Goal: Transaction & Acquisition: Purchase product/service

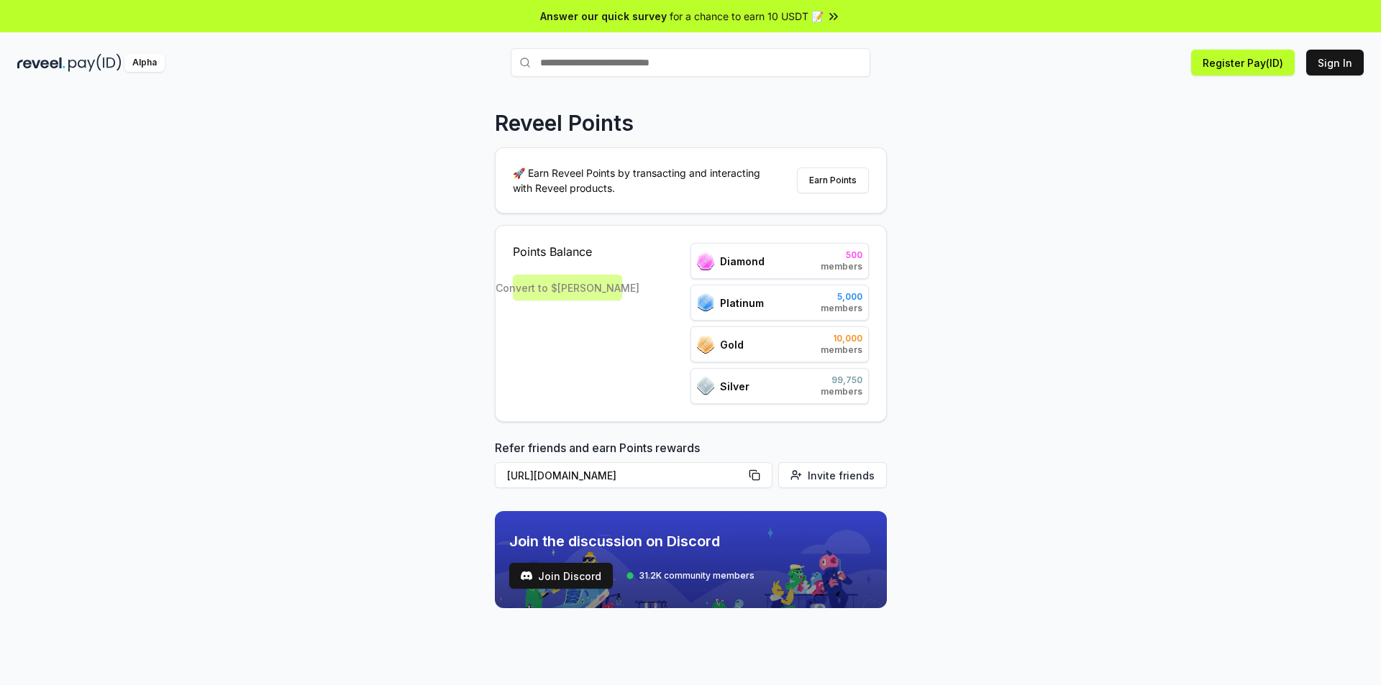
click at [279, 274] on div "Reveel Points 🚀 Earn Reveel Points by transacting and interacting with Reveel p…" at bounding box center [690, 403] width 1381 height 645
click at [1338, 55] on button "Sign In" at bounding box center [1335, 63] width 58 height 26
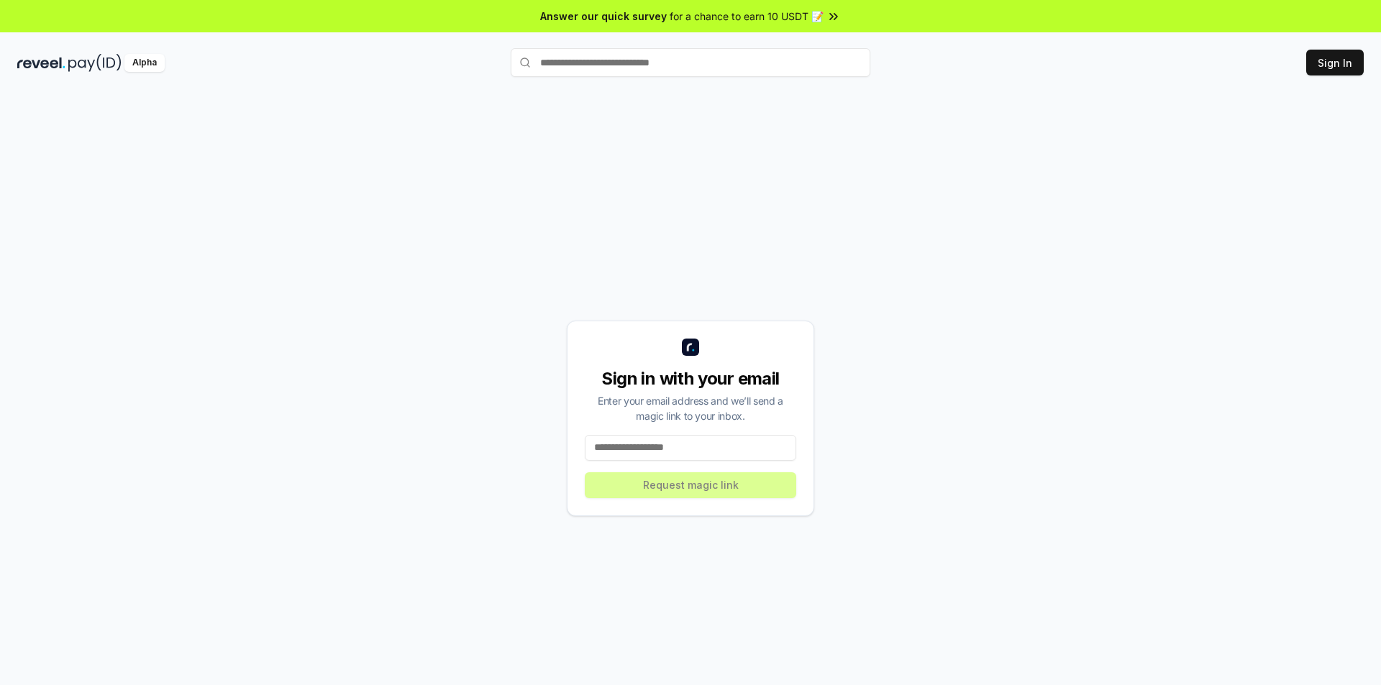
click at [692, 448] on input at bounding box center [690, 448] width 211 height 26
type input "*"
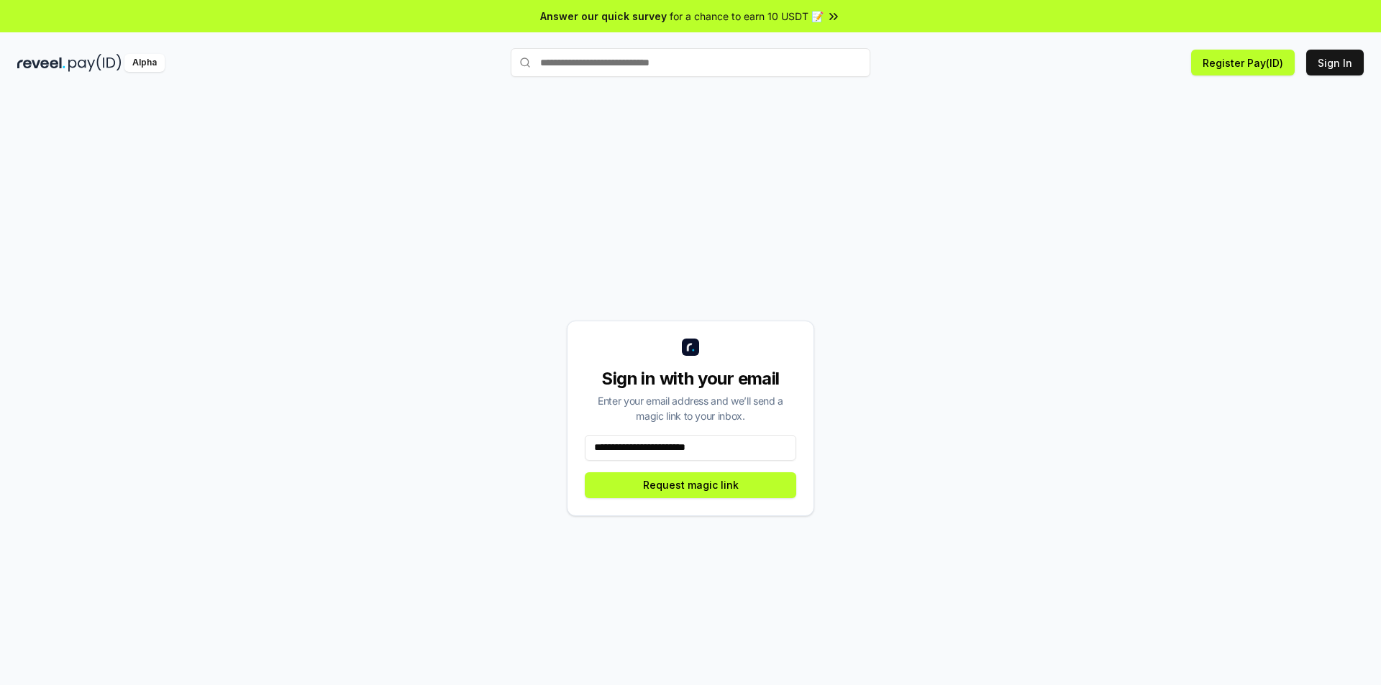
type input "**********"
click at [682, 499] on div "**********" at bounding box center [690, 419] width 247 height 196
click at [683, 495] on button "Request magic link" at bounding box center [690, 485] width 211 height 26
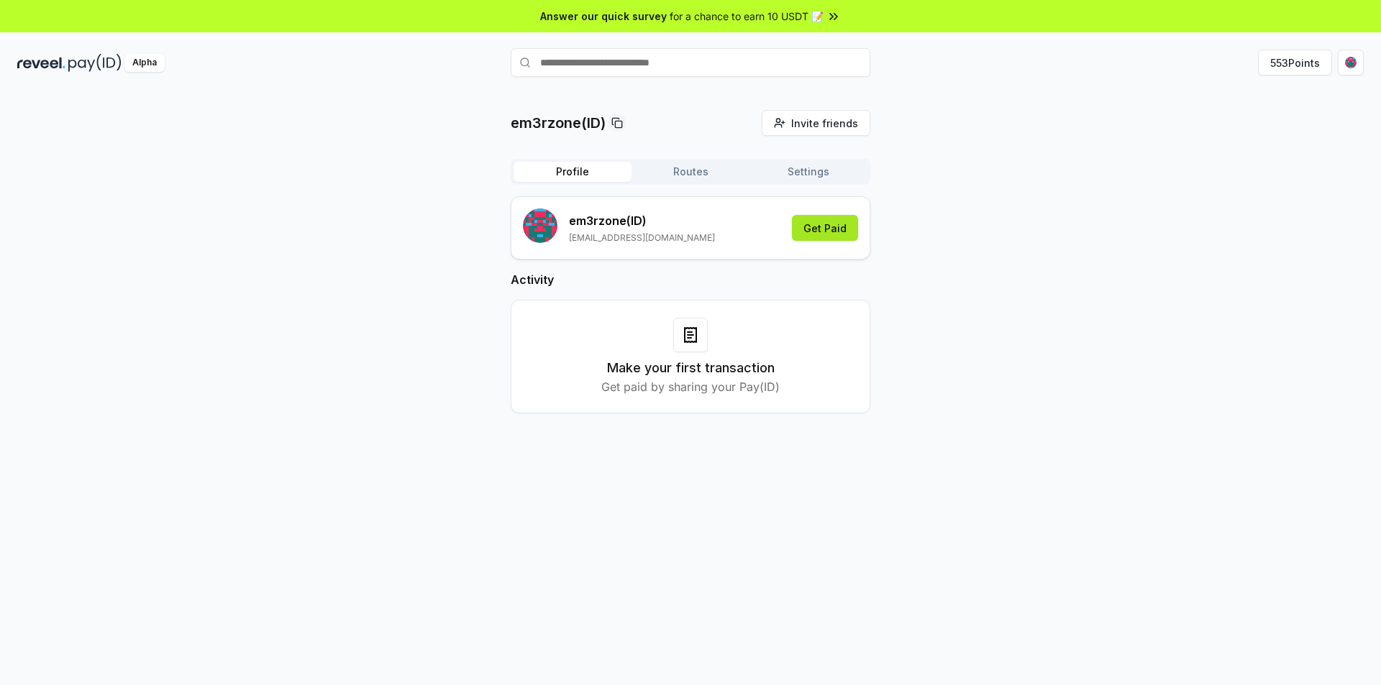
click at [814, 229] on button "Get Paid" at bounding box center [825, 228] width 66 height 26
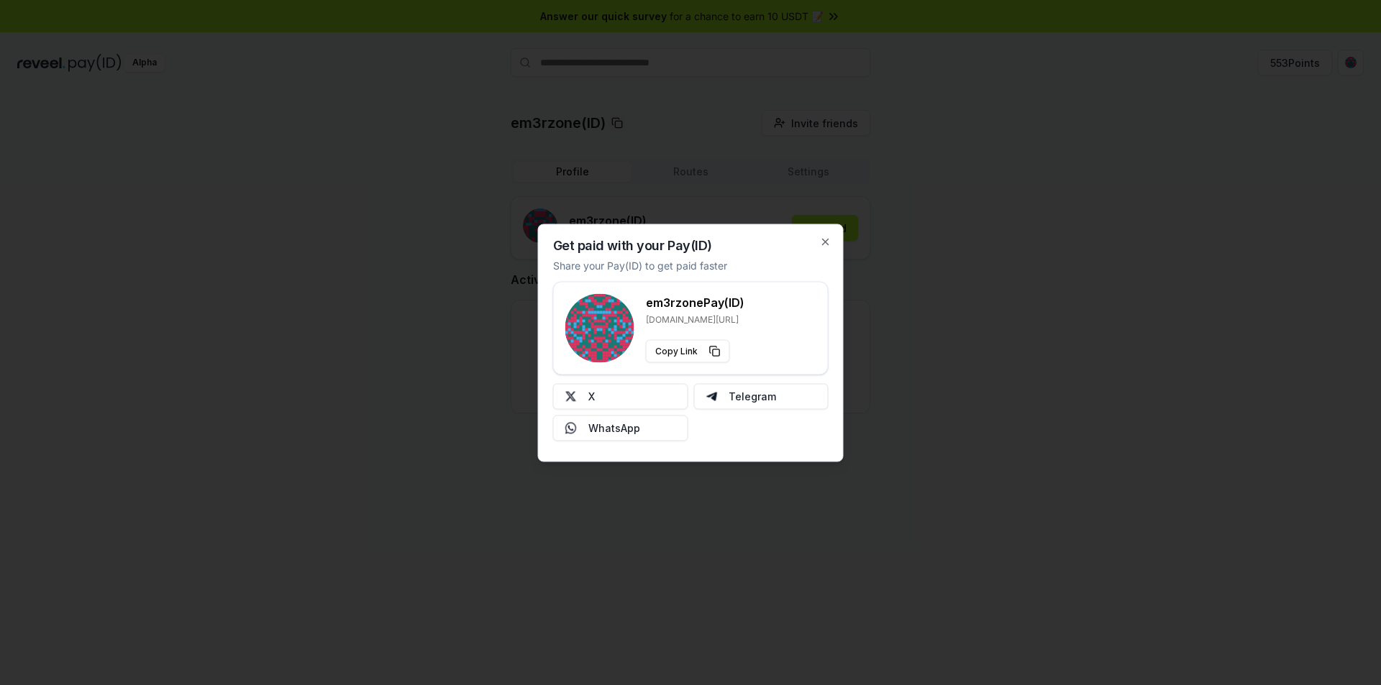
drag, startPoint x: 832, startPoint y: 239, endPoint x: 824, endPoint y: 232, distance: 10.7
click at [824, 232] on div "Get paid with your Pay(ID) Share your Pay(ID) to get paid faster em3rzone Pay(I…" at bounding box center [691, 343] width 306 height 238
click at [826, 234] on div "Get paid with your Pay(ID) Share your Pay(ID) to get paid faster em3rzone Pay(I…" at bounding box center [691, 343] width 306 height 238
click at [826, 242] on icon "button" at bounding box center [826, 242] width 12 height 12
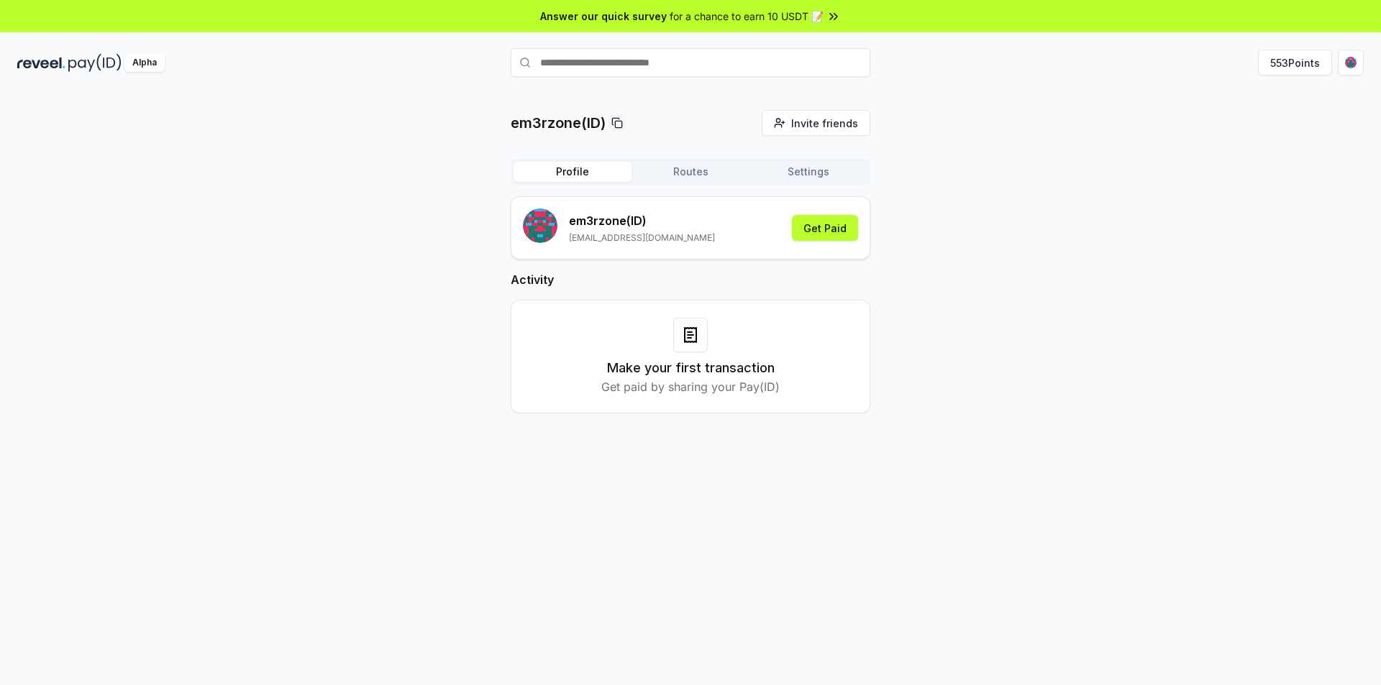
click at [668, 70] on input "text" at bounding box center [691, 62] width 360 height 29
type input "******"
click at [847, 90] on span "Pay" at bounding box center [849, 91] width 27 height 22
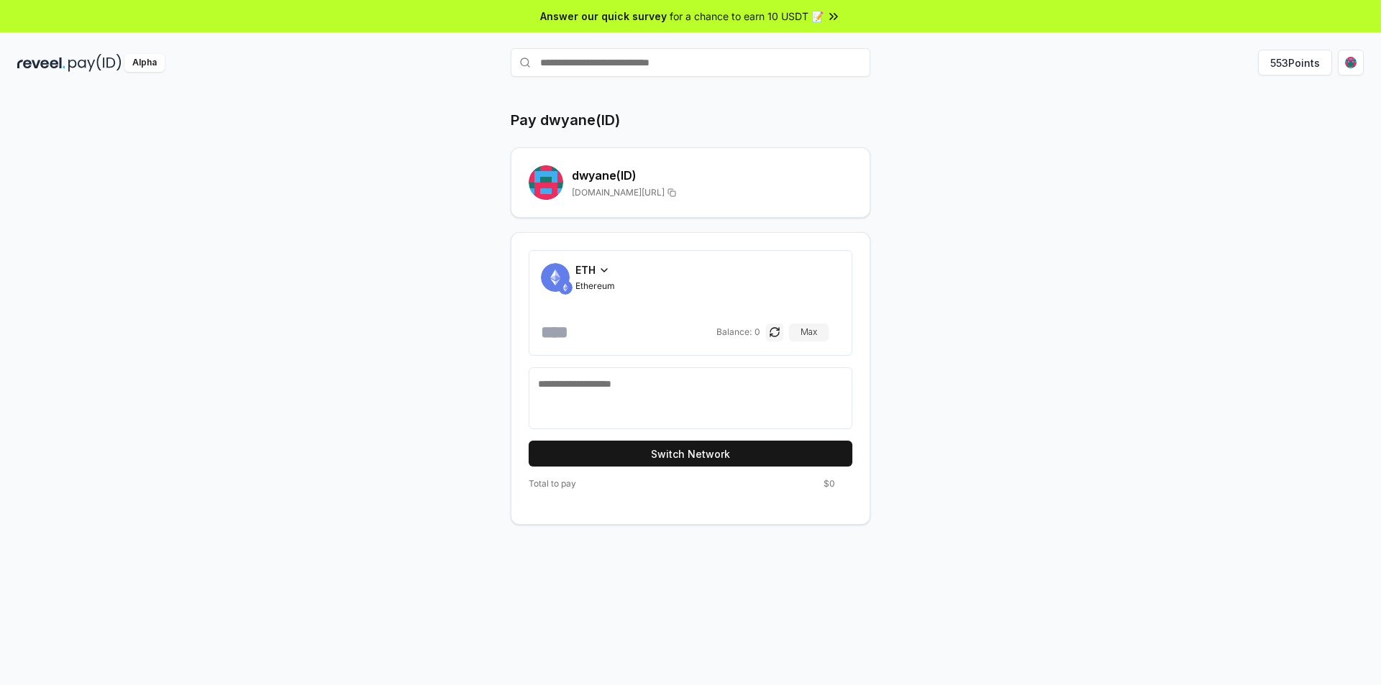
click at [598, 262] on div "ETH" at bounding box center [595, 269] width 40 height 15
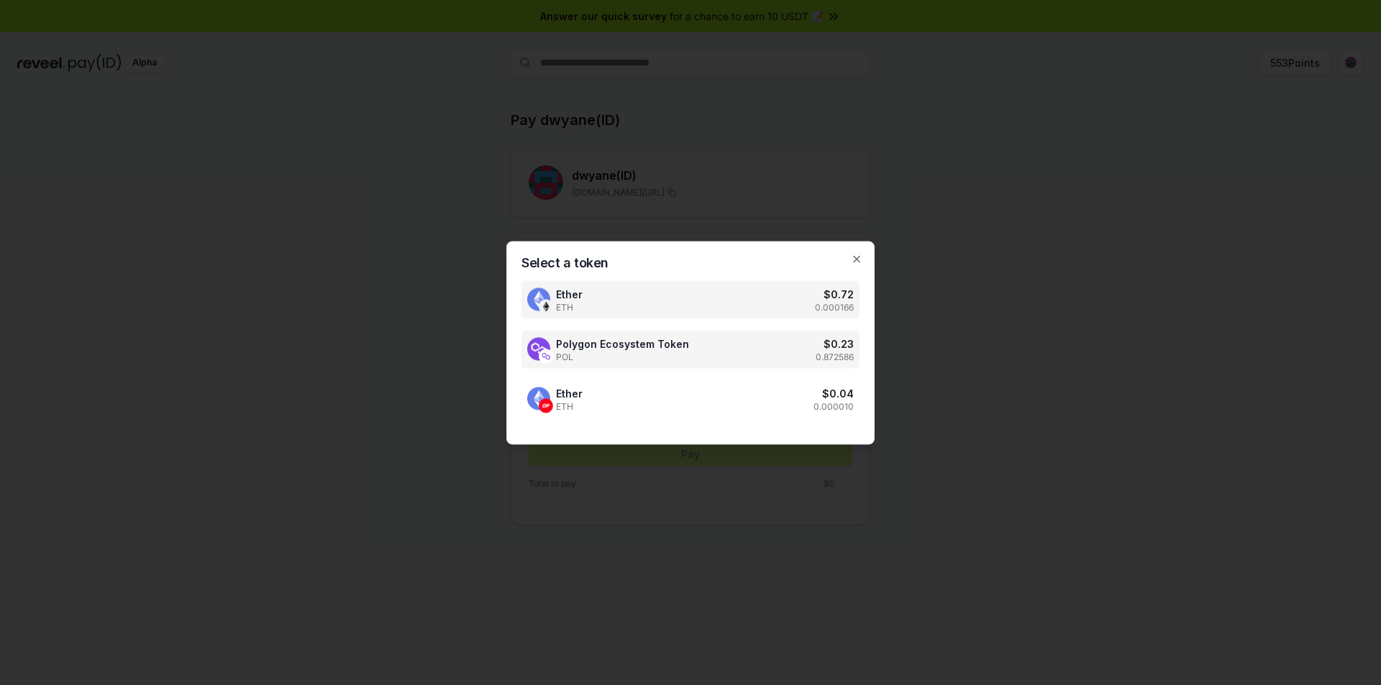
click at [630, 346] on span "Polygon Ecosystem Token" at bounding box center [622, 343] width 133 height 15
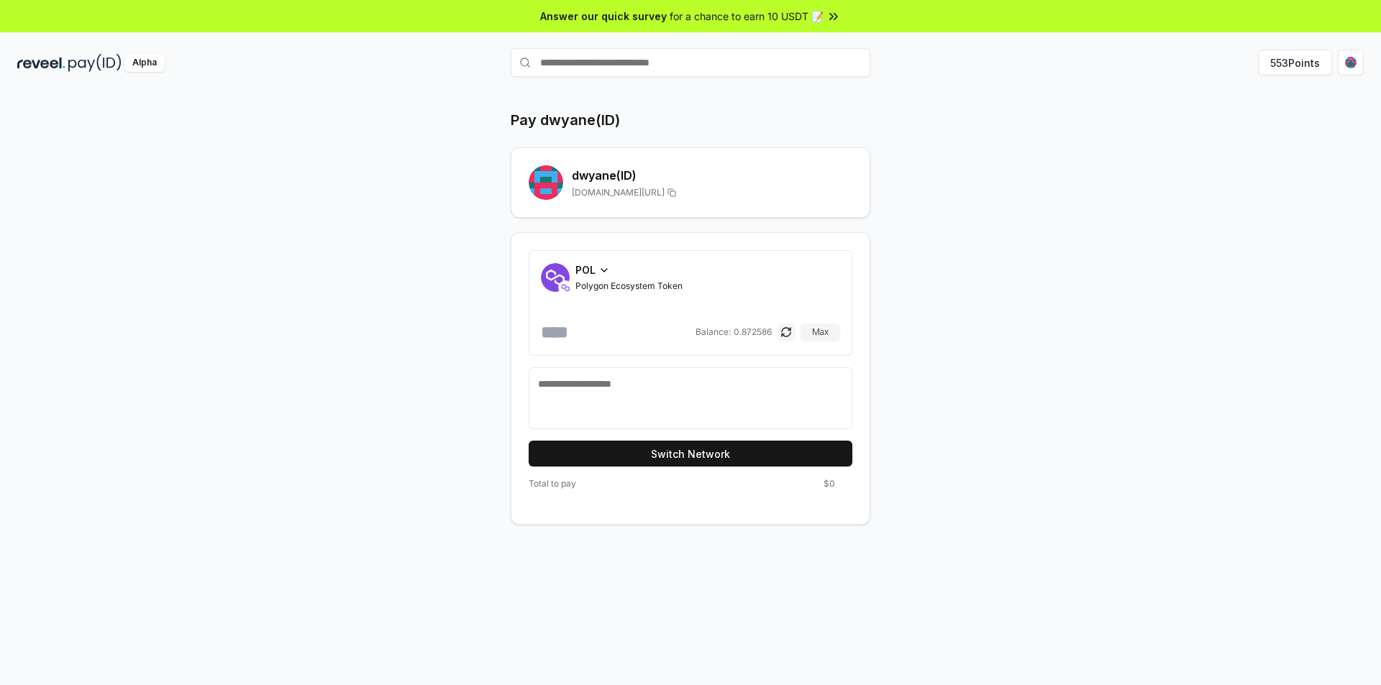
click at [629, 324] on input "number" at bounding box center [617, 332] width 152 height 23
type input "****"
click at [652, 361] on form "POL Polygon Ecosystem Token **** Balance: 0.872586 Max Switch Network" at bounding box center [691, 358] width 324 height 216
click at [645, 383] on textarea at bounding box center [690, 398] width 305 height 43
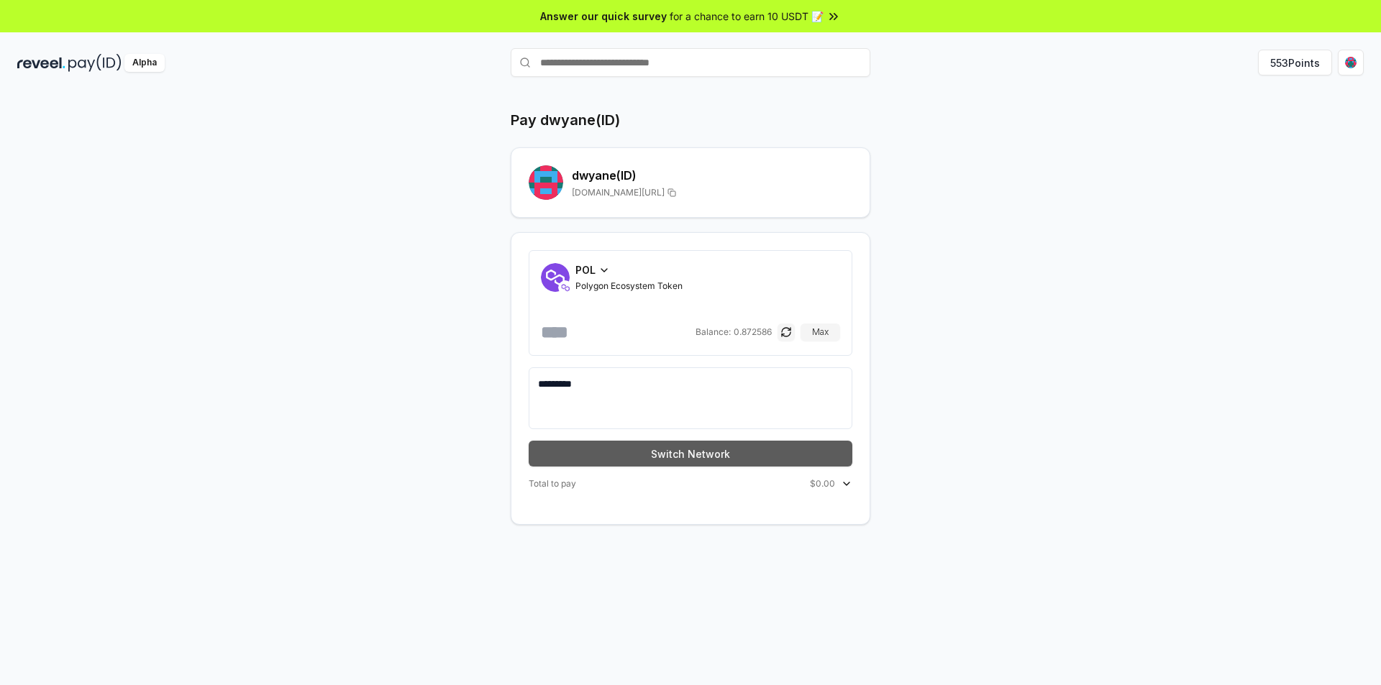
type textarea "*********"
click at [733, 457] on button "Switch Network" at bounding box center [691, 454] width 324 height 26
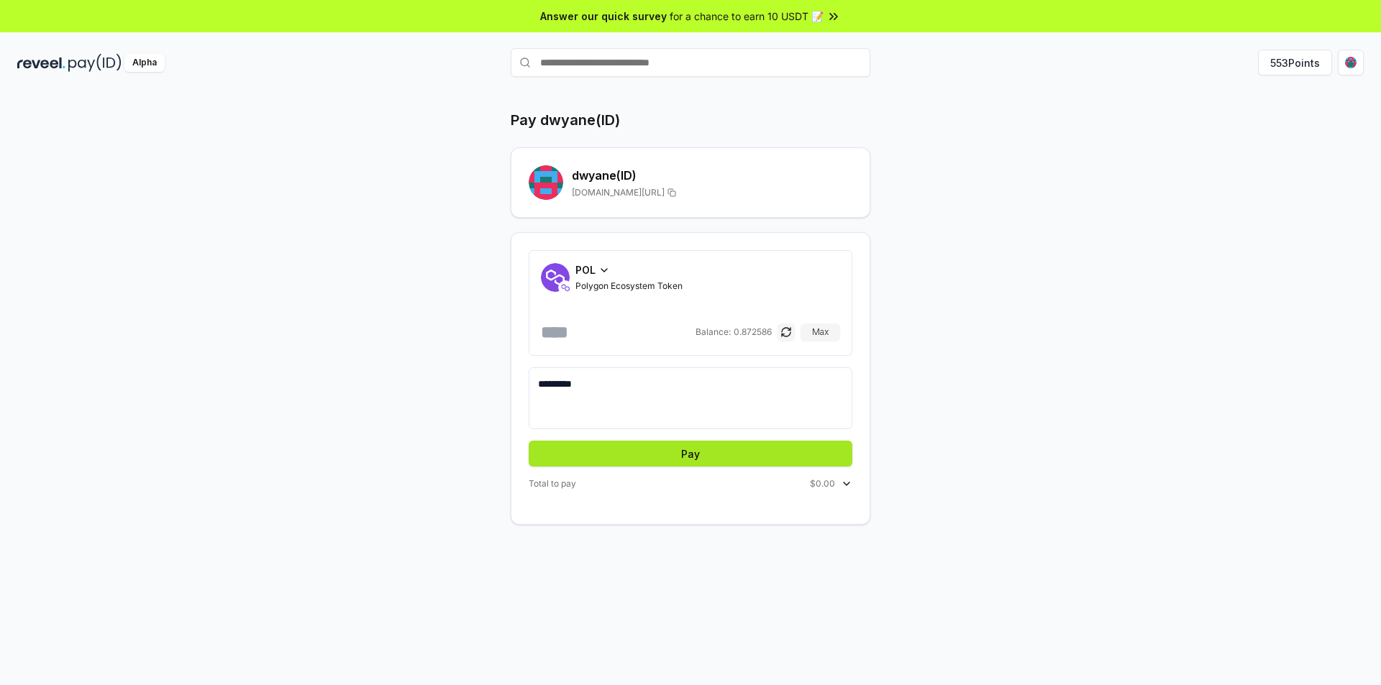
click at [705, 449] on button "Pay" at bounding box center [691, 454] width 324 height 26
click at [639, 467] on div "POL Polygon Ecosystem Token **** Balance: 0.872586 Max ********* Pay Total to p…" at bounding box center [691, 378] width 360 height 293
click at [653, 453] on button "Pay" at bounding box center [691, 454] width 324 height 26
click at [675, 457] on button "Pay" at bounding box center [691, 454] width 324 height 26
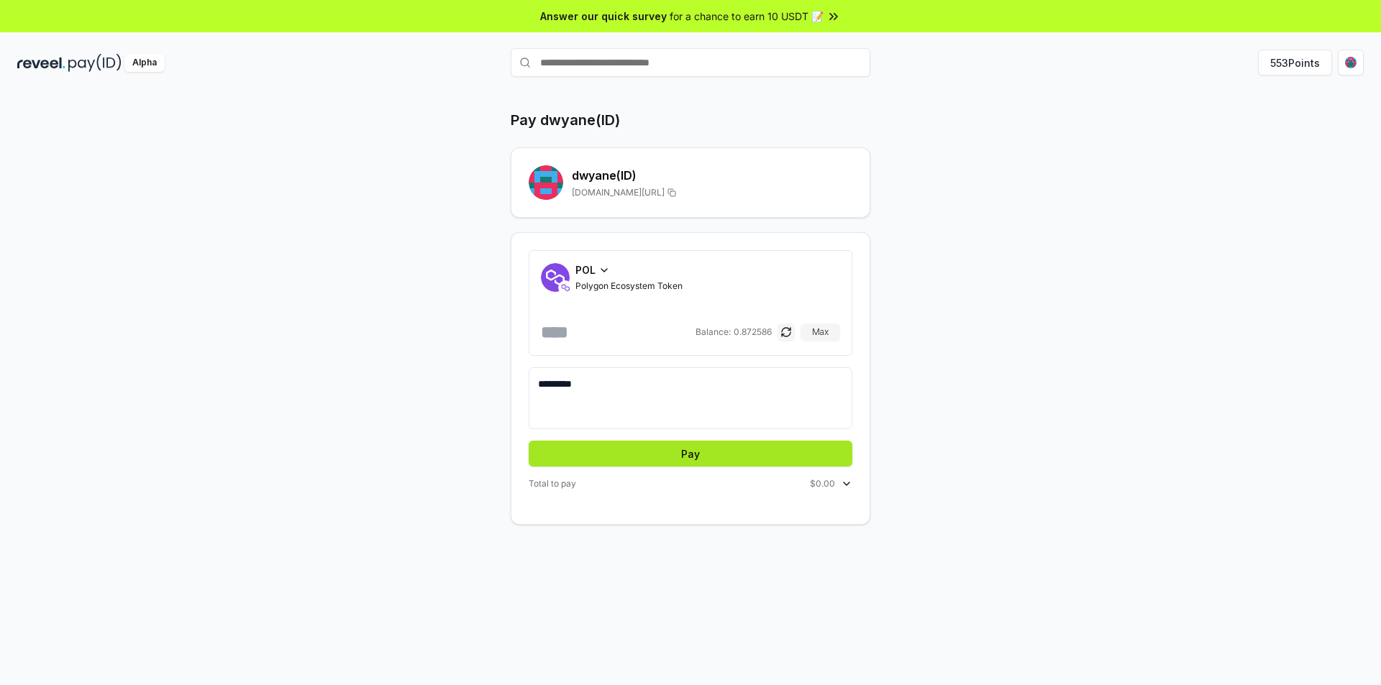
click at [675, 457] on button "Pay" at bounding box center [691, 454] width 324 height 26
click at [1292, 64] on button "553 Points" at bounding box center [1295, 63] width 74 height 26
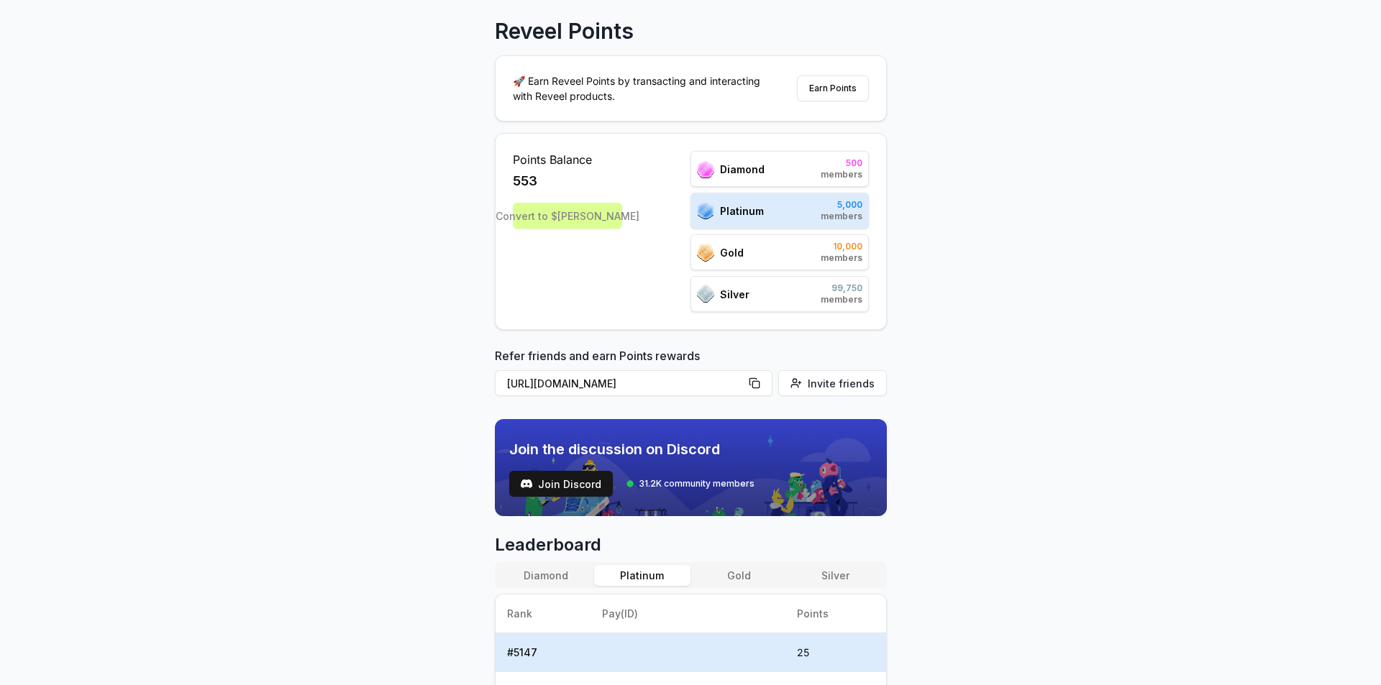
scroll to position [72, 0]
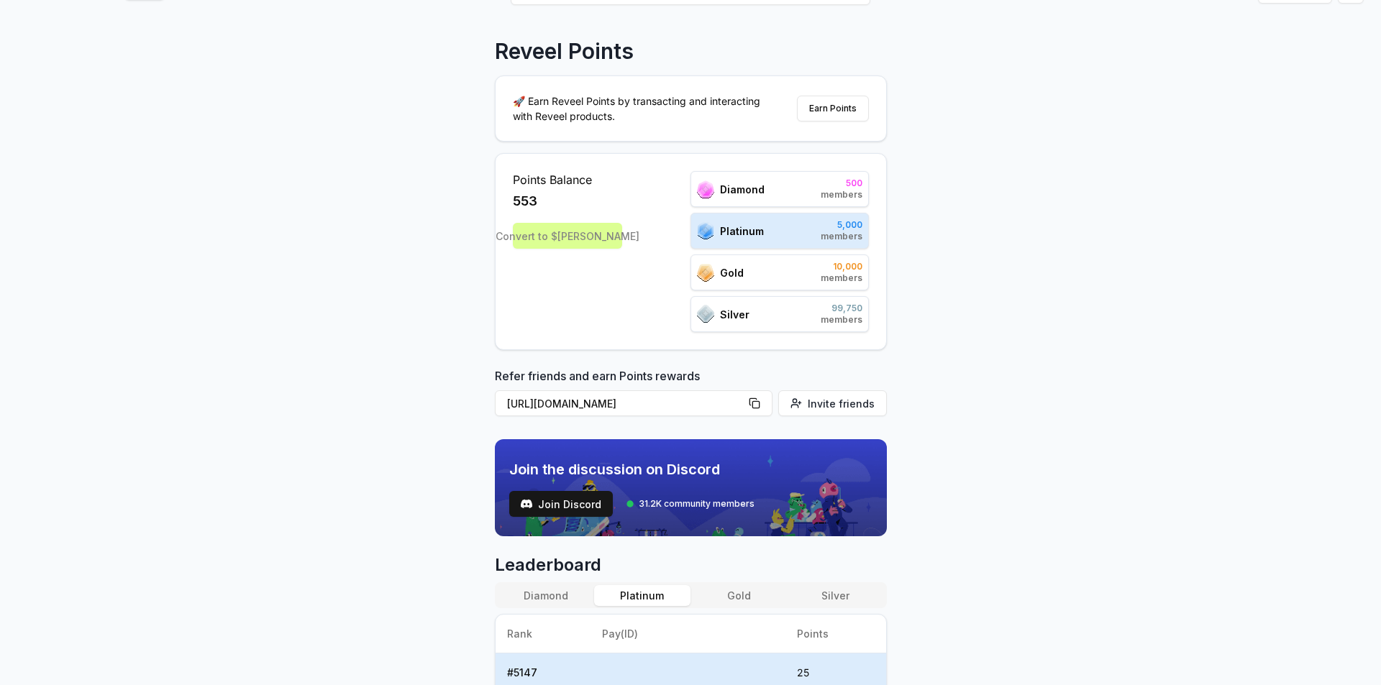
click at [838, 186] on span "500" at bounding box center [841, 184] width 42 height 12
click at [811, 237] on div "Platinum 5,000 members" at bounding box center [779, 231] width 178 height 36
click at [810, 283] on div "Gold 10,000 members" at bounding box center [779, 273] width 178 height 36
click at [816, 330] on div "Silver 99,750 members" at bounding box center [779, 314] width 178 height 36
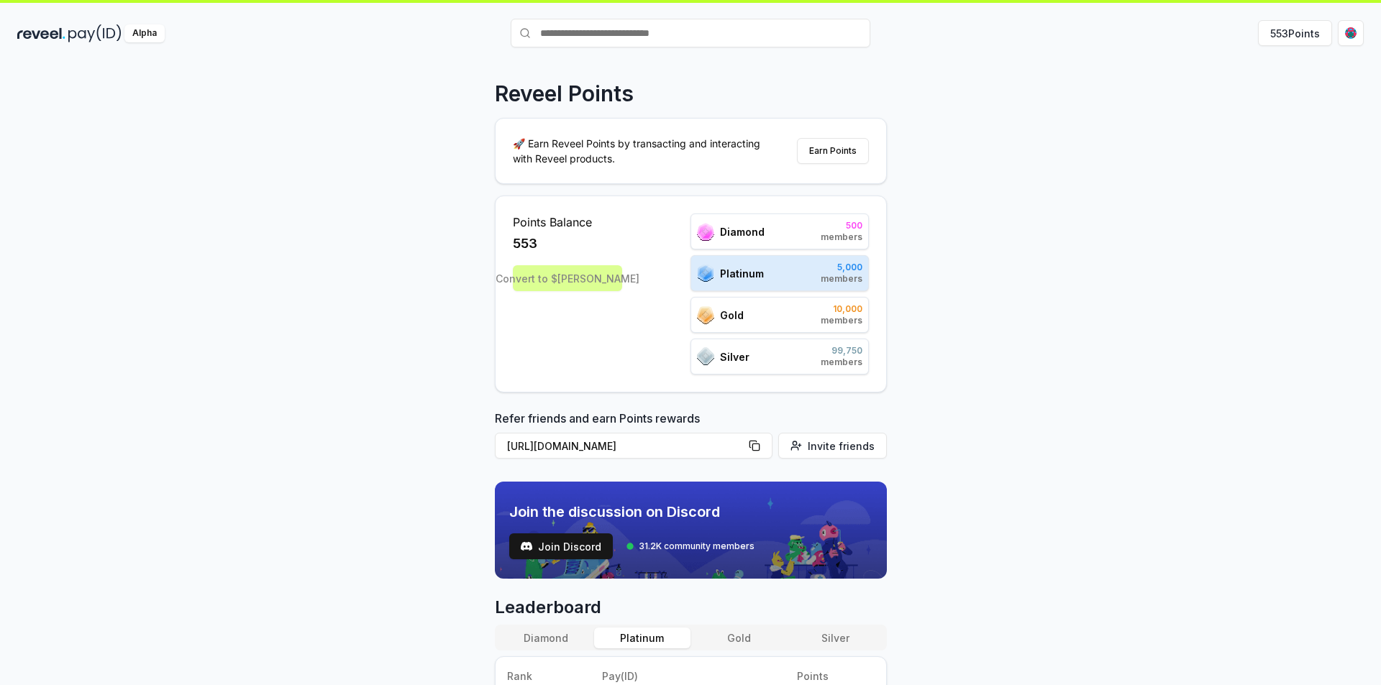
scroll to position [0, 0]
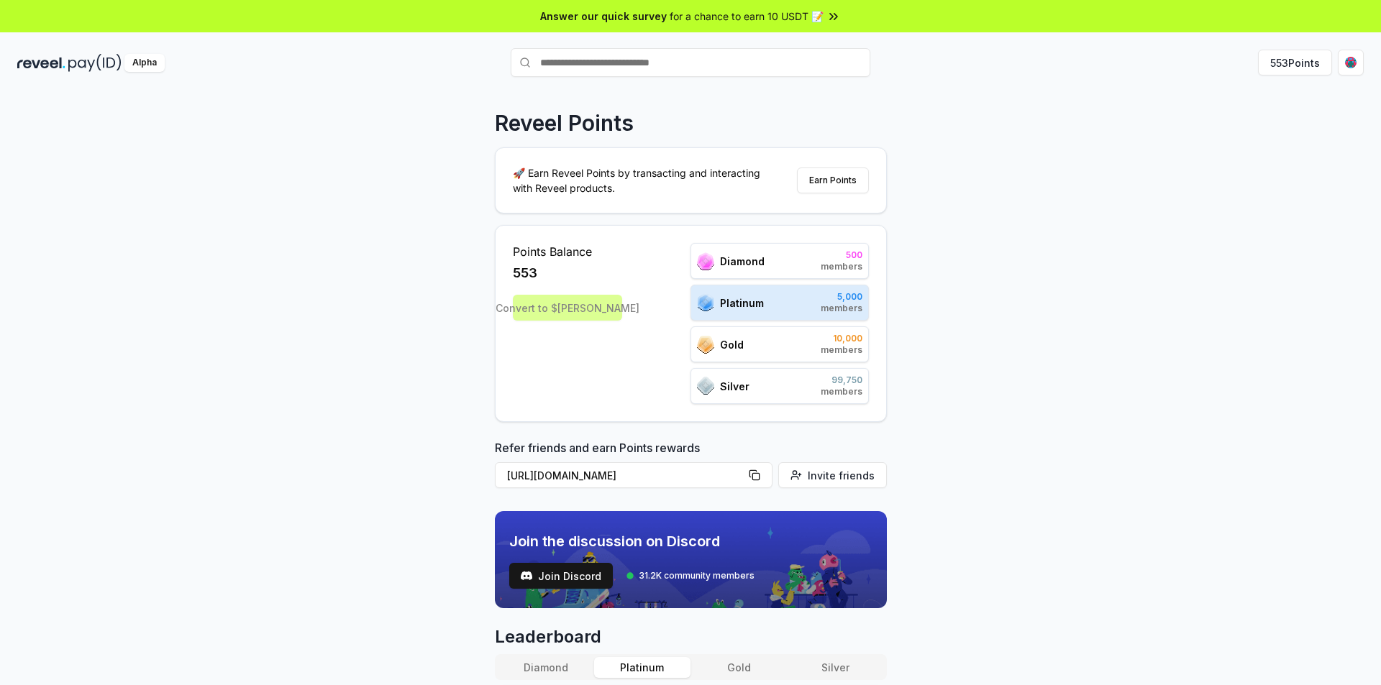
click at [841, 262] on span "members" at bounding box center [841, 267] width 42 height 12
click at [833, 166] on div "🚀 Earn Reveel Points by transacting and interacting with Reveel products. Earn …" at bounding box center [690, 180] width 390 height 65
click at [831, 175] on button "Earn Points" at bounding box center [833, 181] width 72 height 26
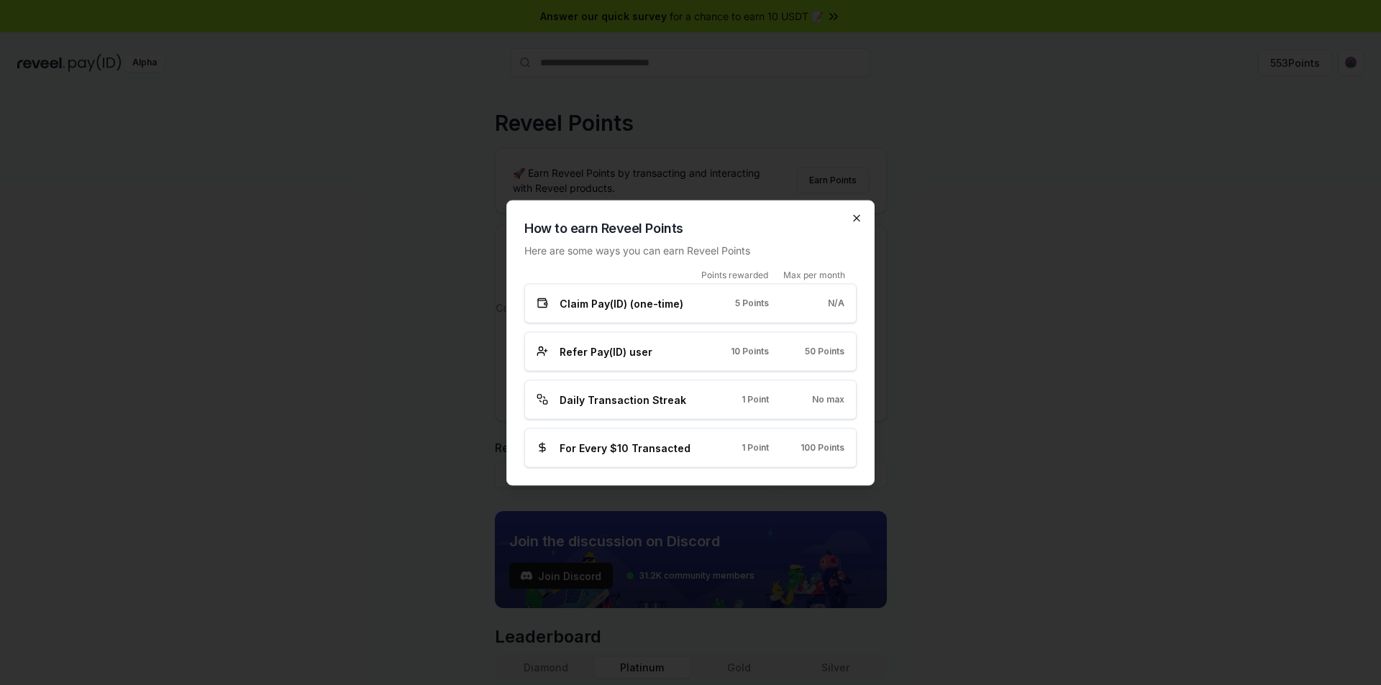
click at [854, 221] on icon "button" at bounding box center [857, 218] width 12 height 12
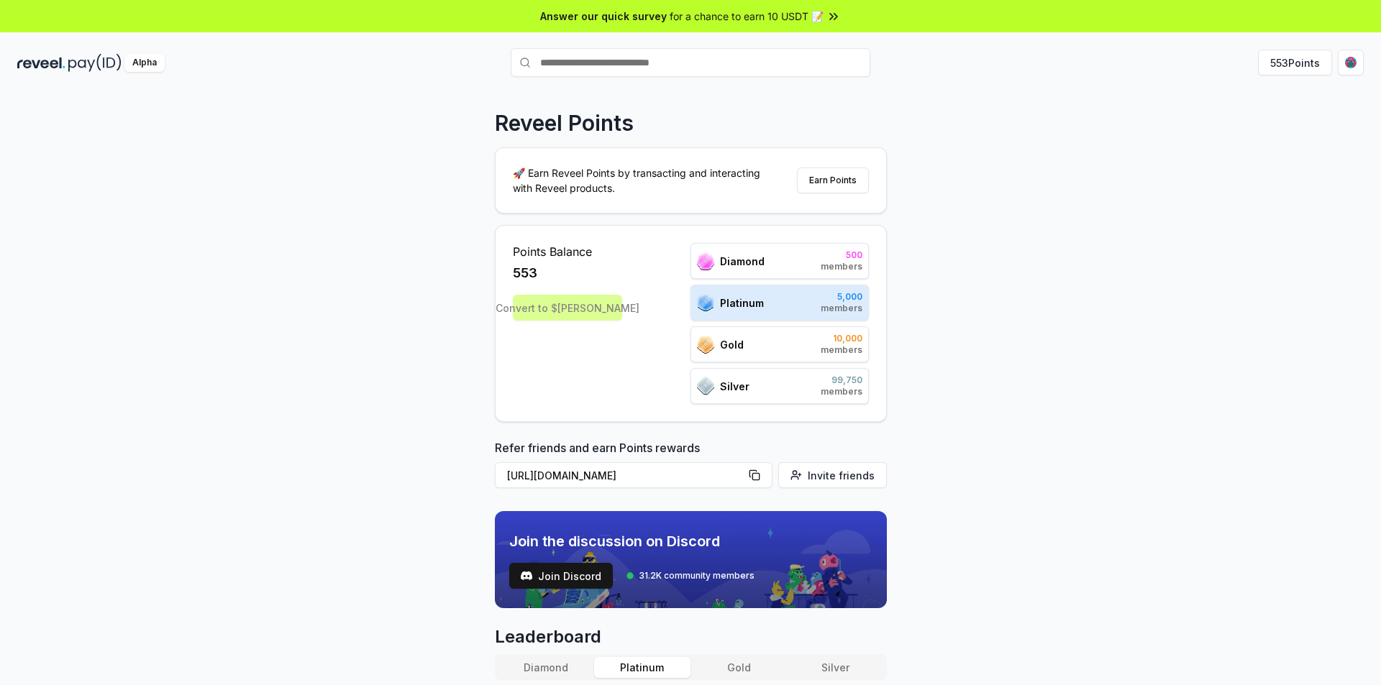
click at [658, 59] on input "text" at bounding box center [691, 62] width 360 height 29
type input "******"
click at [851, 81] on span "Pay" at bounding box center [849, 91] width 27 height 22
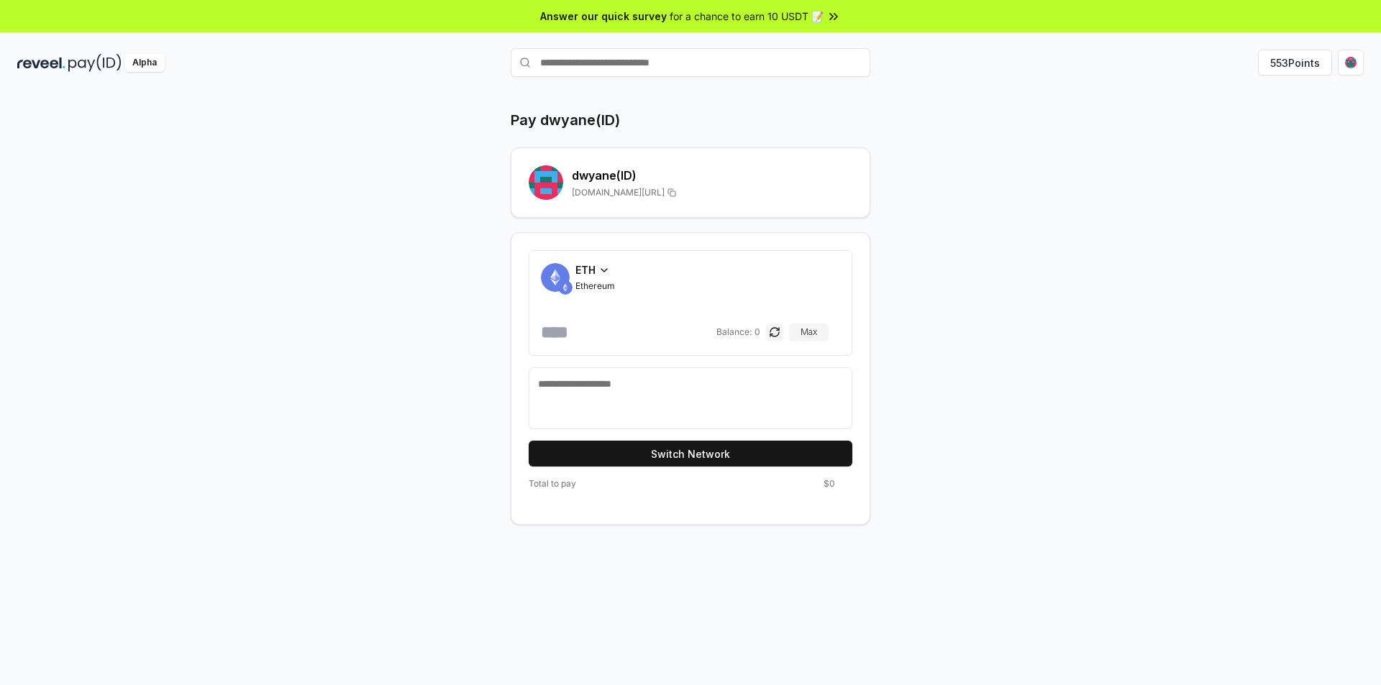
click at [587, 273] on span "ETH" at bounding box center [585, 269] width 20 height 15
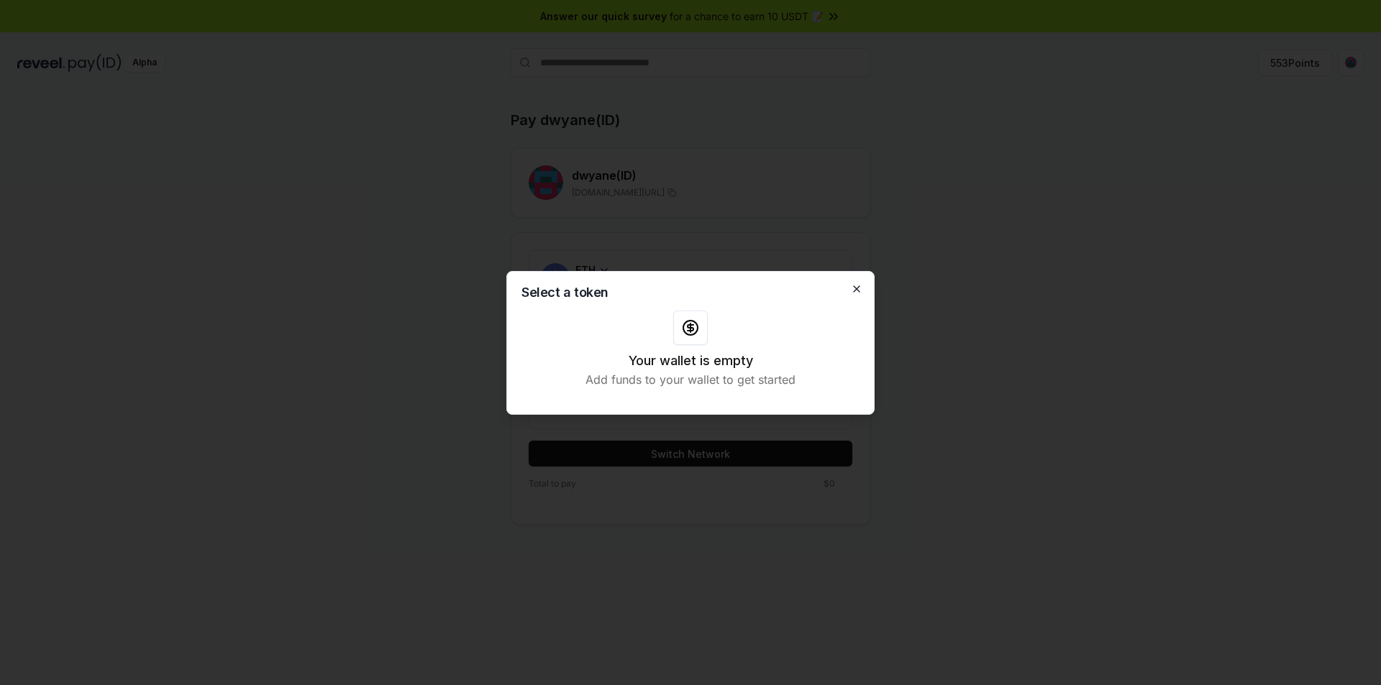
click at [857, 290] on icon "button" at bounding box center [857, 289] width 6 height 6
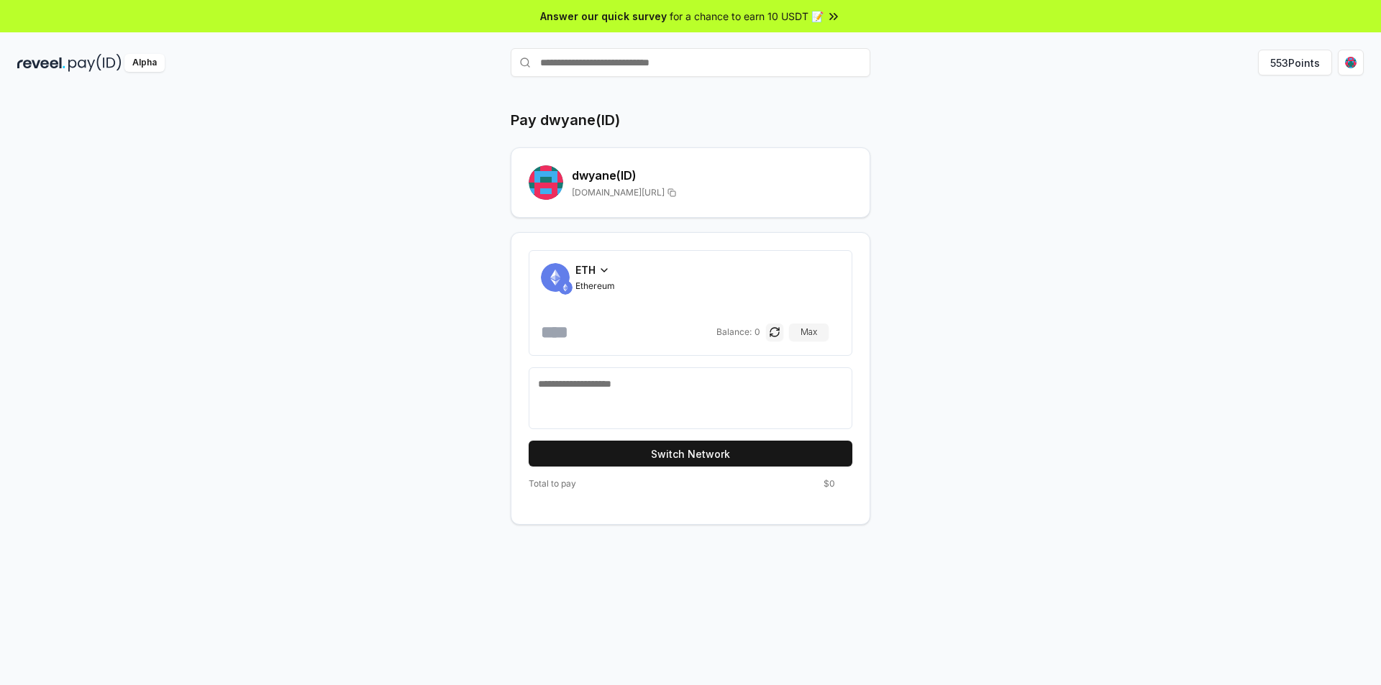
click at [600, 265] on icon at bounding box center [604, 271] width 12 height 12
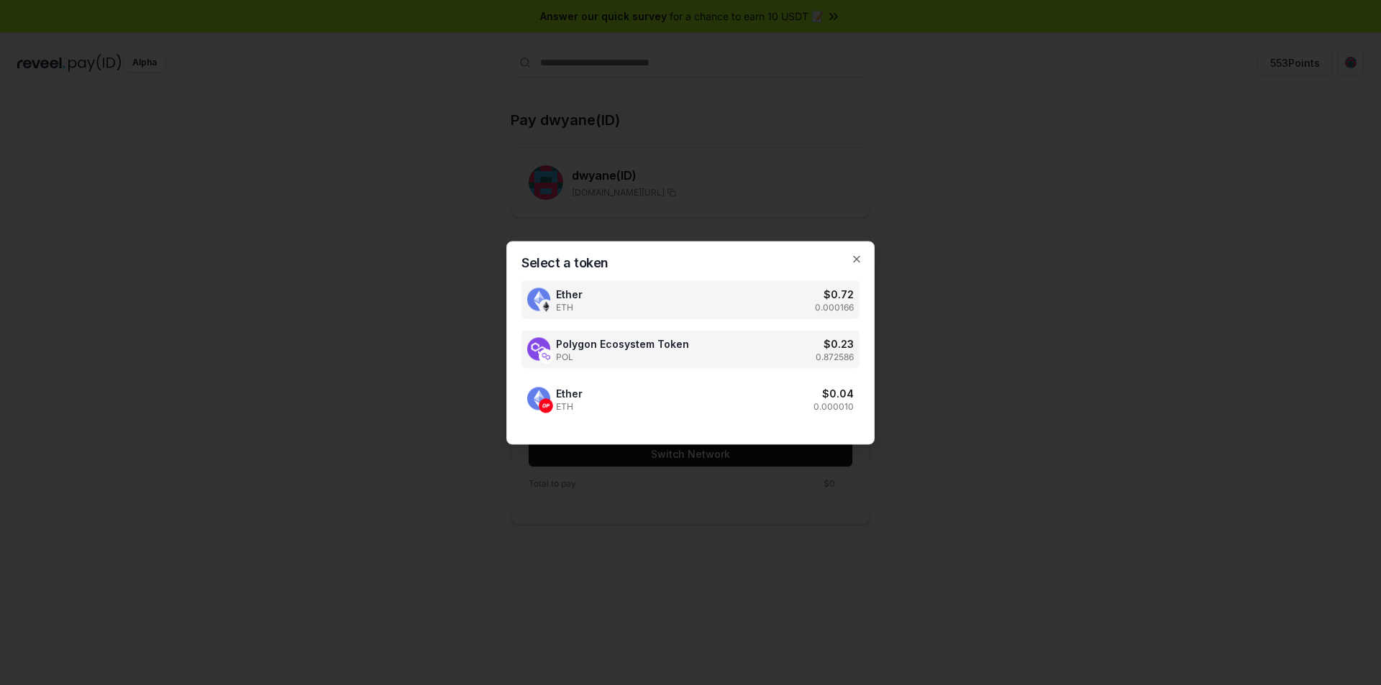
click at [756, 355] on div "Polygon Ecosystem Token POL $ 0.23 0.872586" at bounding box center [690, 349] width 338 height 38
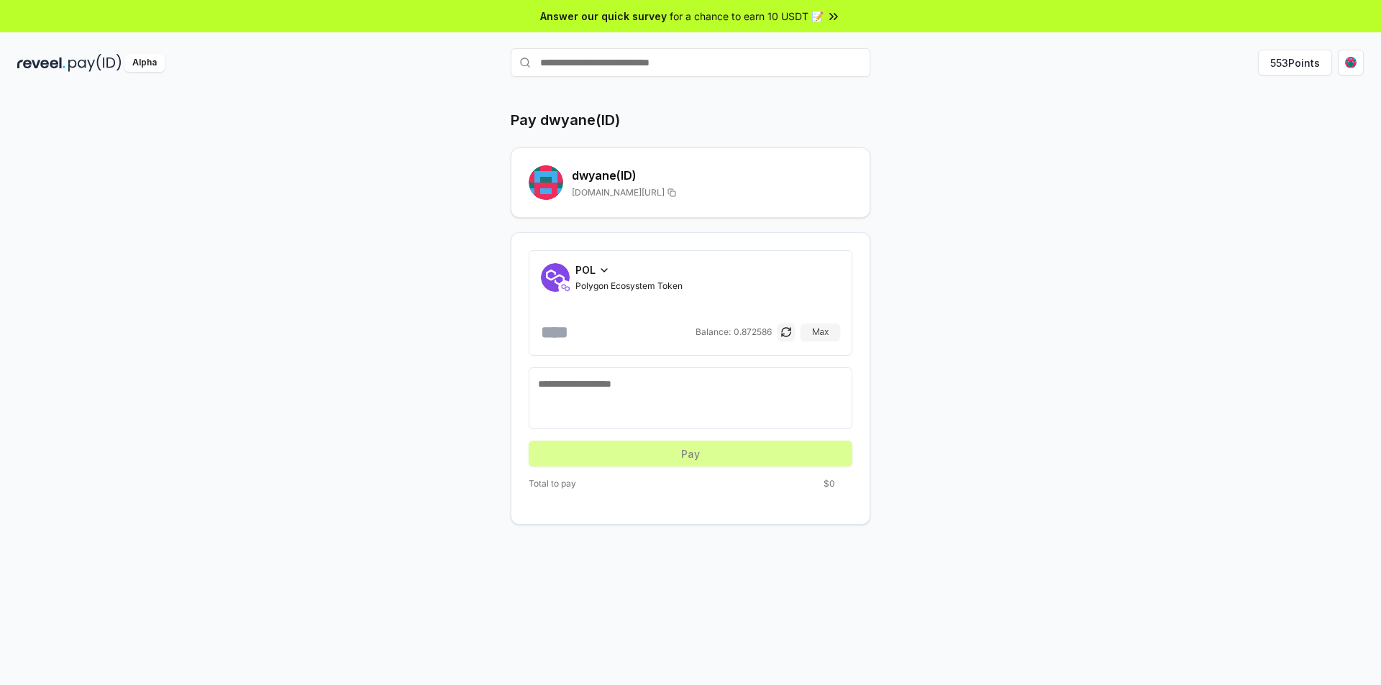
click at [640, 326] on input "number" at bounding box center [617, 332] width 152 height 23
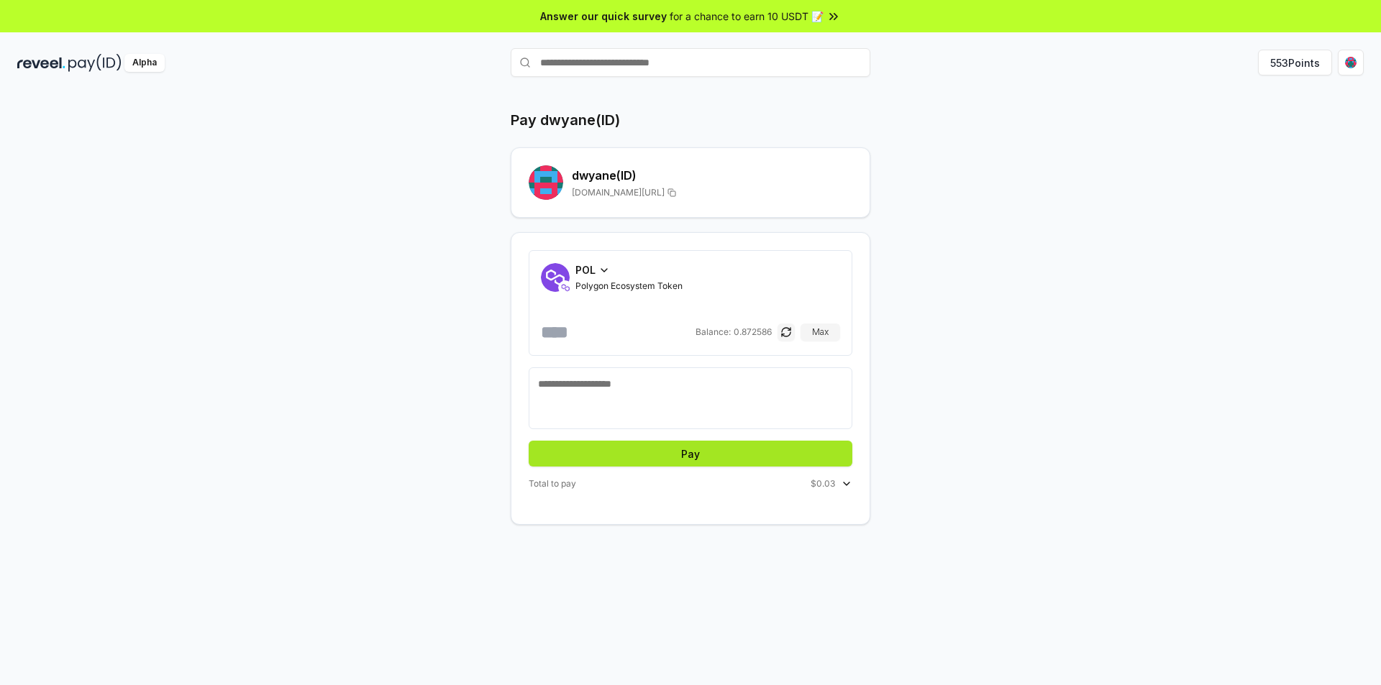
click at [658, 448] on button "Pay" at bounding box center [691, 454] width 324 height 26
click at [826, 328] on button "Max" at bounding box center [820, 332] width 40 height 17
click at [686, 453] on button "Pay" at bounding box center [691, 454] width 324 height 26
click at [833, 489] on span "$0.23" at bounding box center [823, 484] width 24 height 12
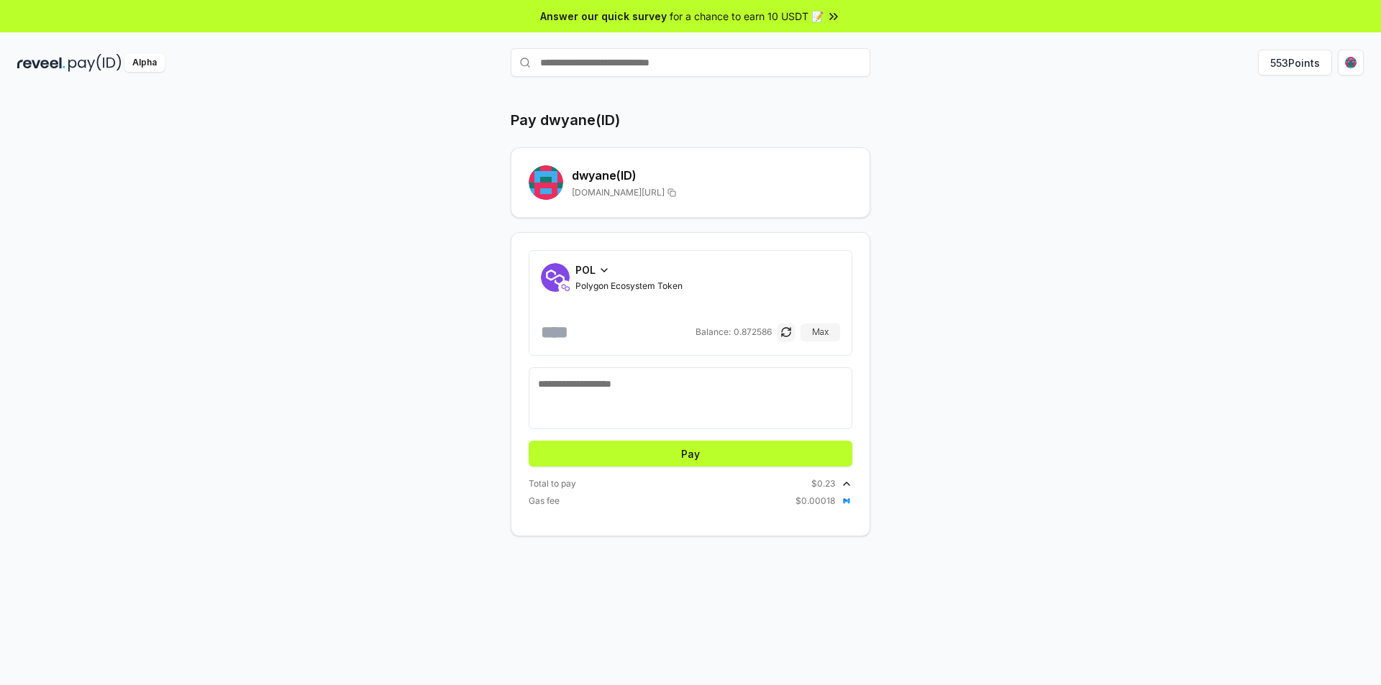
click at [846, 504] on img at bounding box center [847, 501] width 12 height 12
click at [682, 332] on input "**********" at bounding box center [617, 332] width 152 height 23
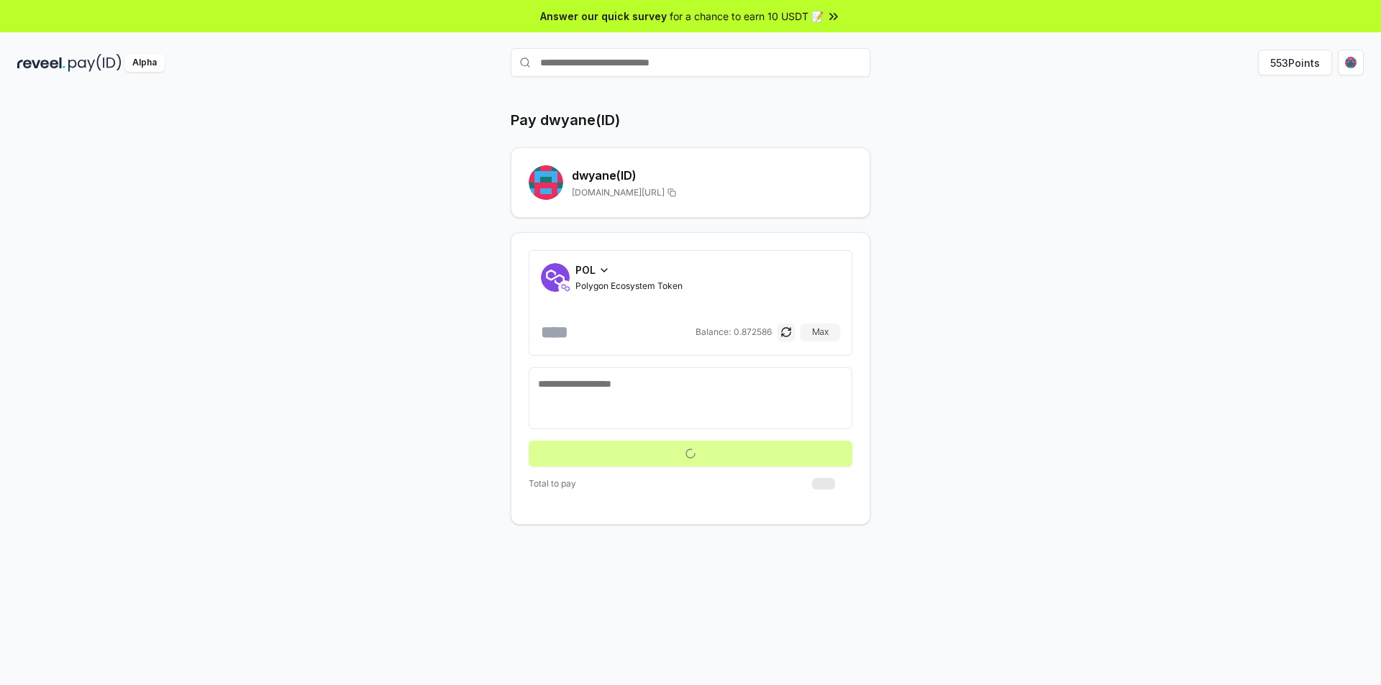
type input "***"
